Goal: Task Accomplishment & Management: Complete application form

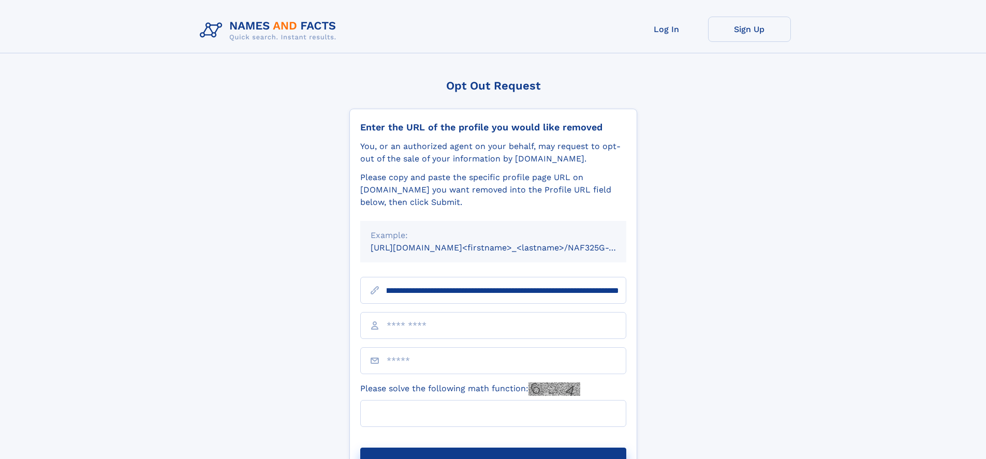
scroll to position [0, 129]
type input "**********"
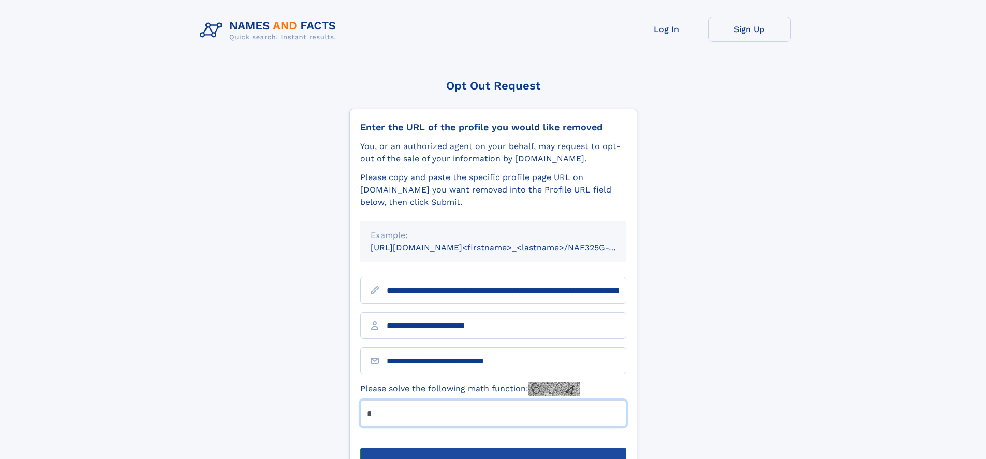
type input "*"
click at [493, 448] on button "Submit Opt Out Request" at bounding box center [493, 464] width 266 height 33
